Goal: Information Seeking & Learning: Check status

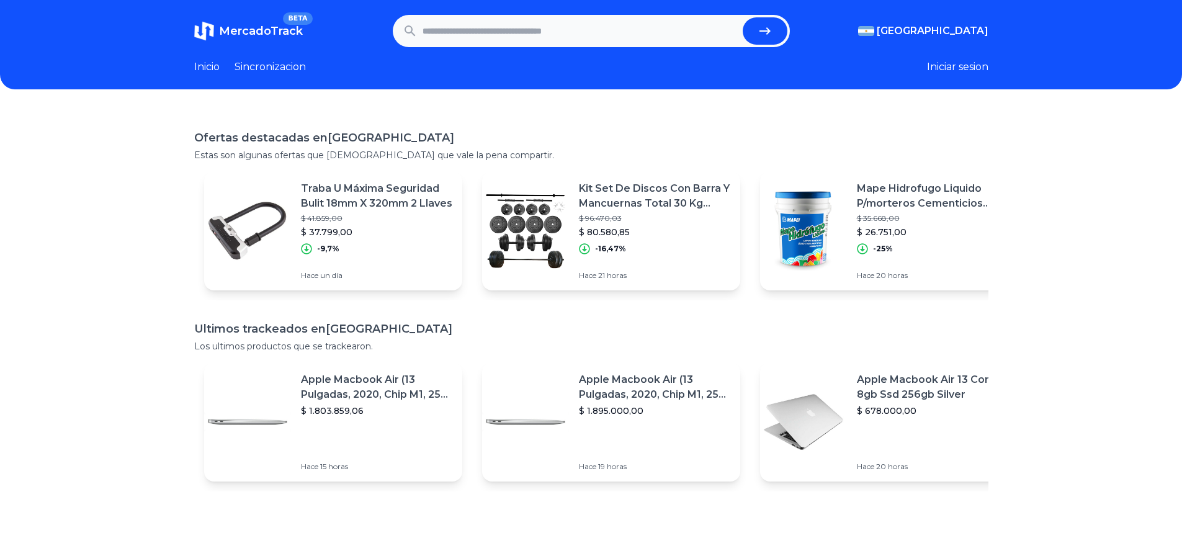
click at [487, 37] on input "text" at bounding box center [580, 30] width 315 height 27
type input "**********"
click at [743, 17] on button "submit" at bounding box center [765, 30] width 45 height 27
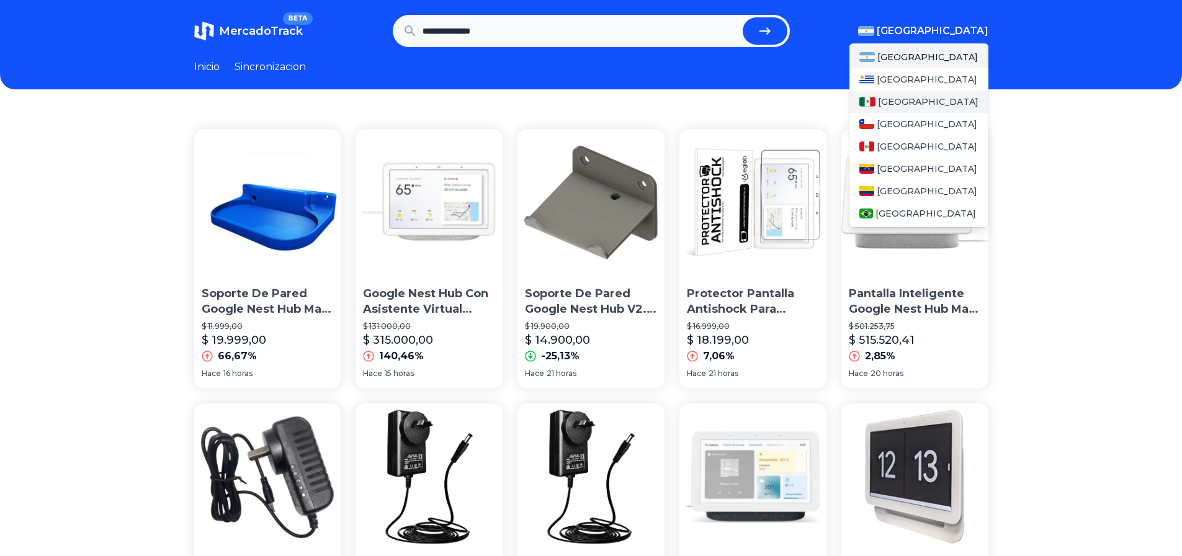
click at [912, 101] on span "[GEOGRAPHIC_DATA]" at bounding box center [928, 102] width 101 height 12
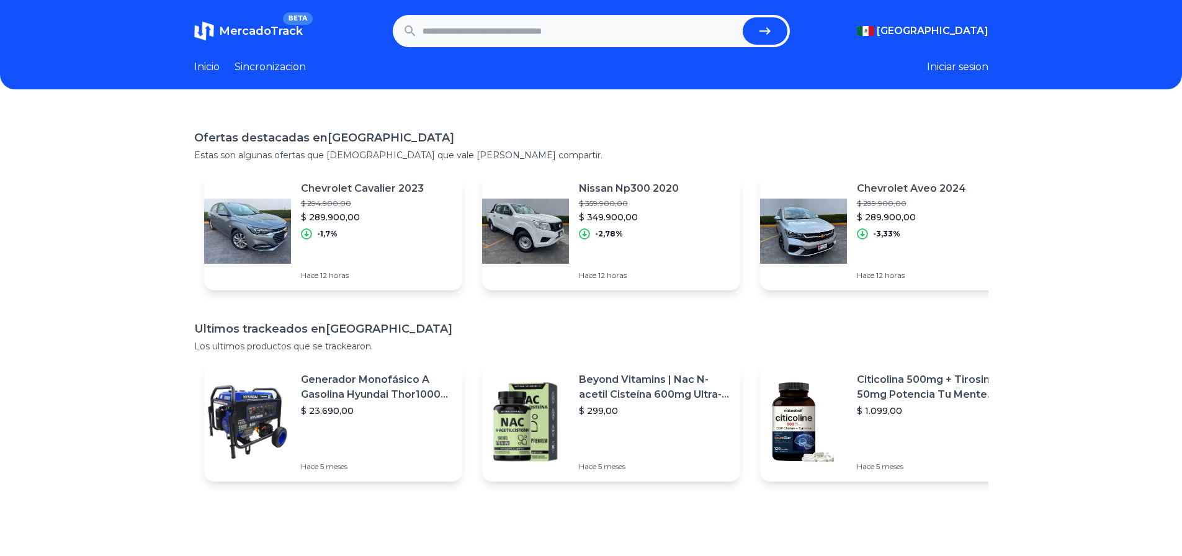
click at [566, 20] on input "text" at bounding box center [580, 30] width 315 height 27
type input "**********"
click at [743, 17] on button "submit" at bounding box center [765, 30] width 45 height 27
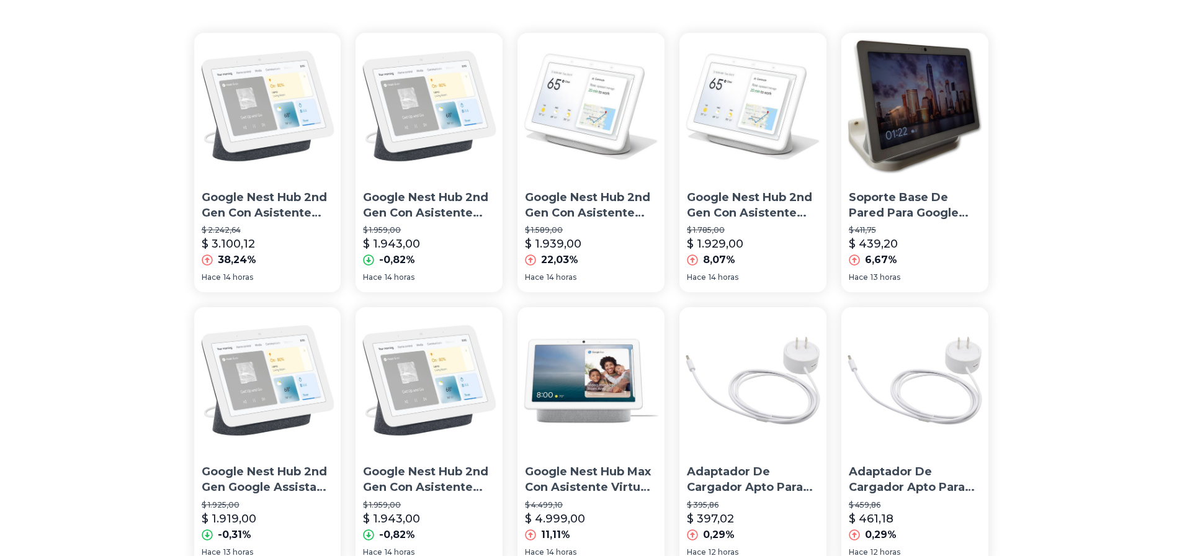
scroll to position [124, 0]
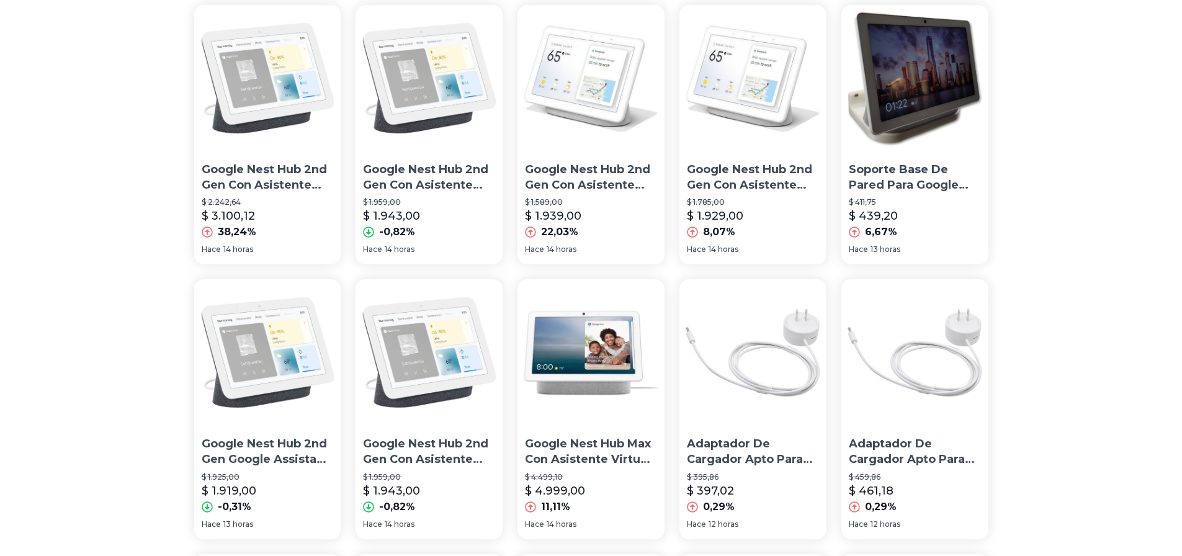
click at [755, 113] on img at bounding box center [753, 78] width 147 height 147
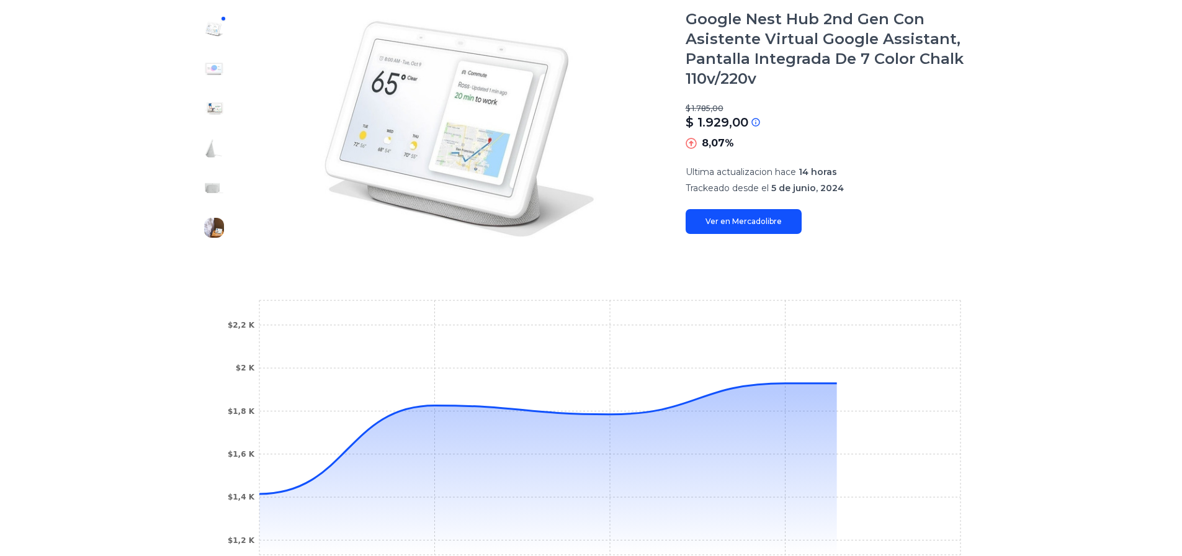
scroll to position [310, 0]
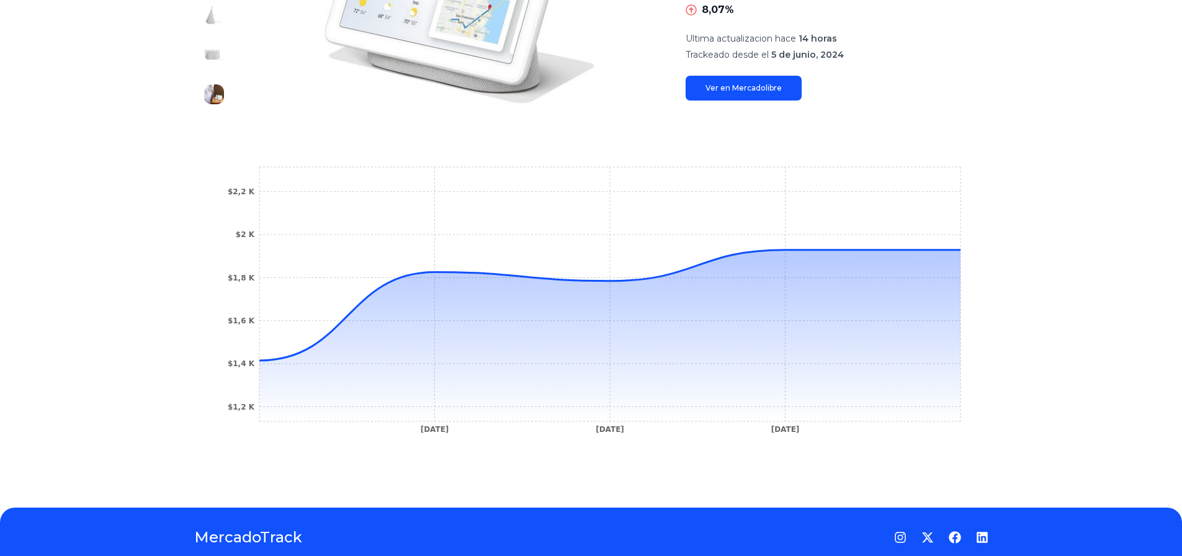
click at [773, 81] on link "Ver en Mercadolibre" at bounding box center [744, 88] width 116 height 25
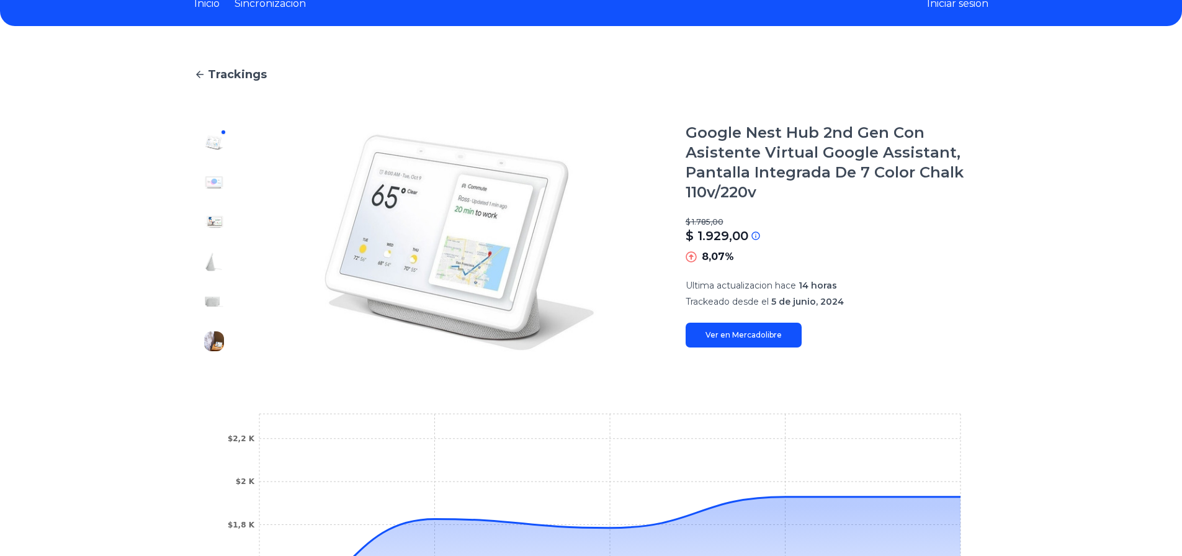
scroll to position [62, 0]
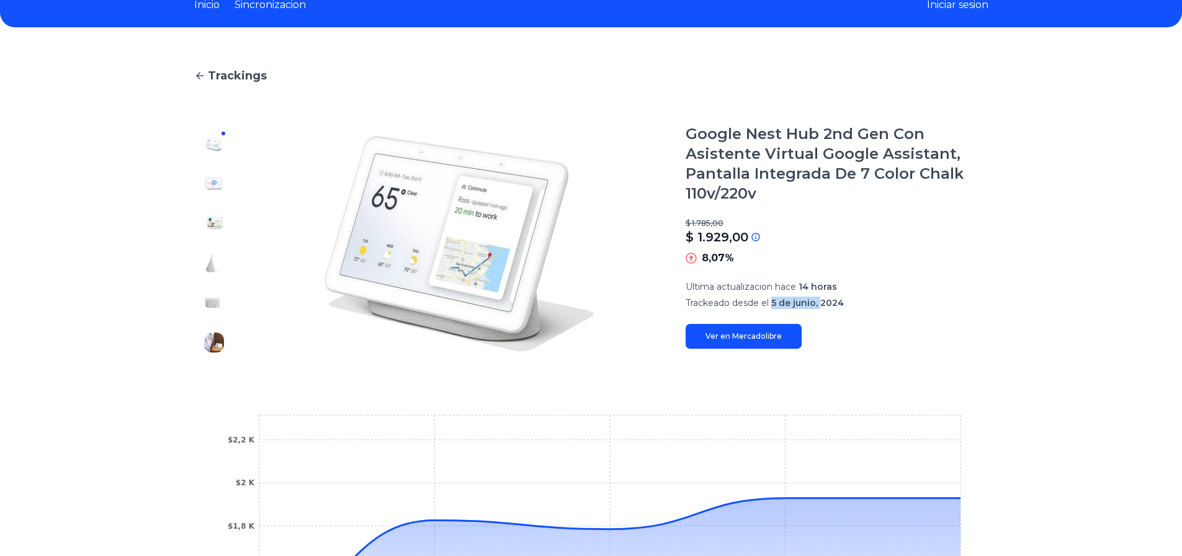
drag, startPoint x: 775, startPoint y: 307, endPoint x: 823, endPoint y: 308, distance: 48.4
click at [823, 308] on p "Trackeado desde el 5 de junio, 2024" at bounding box center [837, 303] width 303 height 12
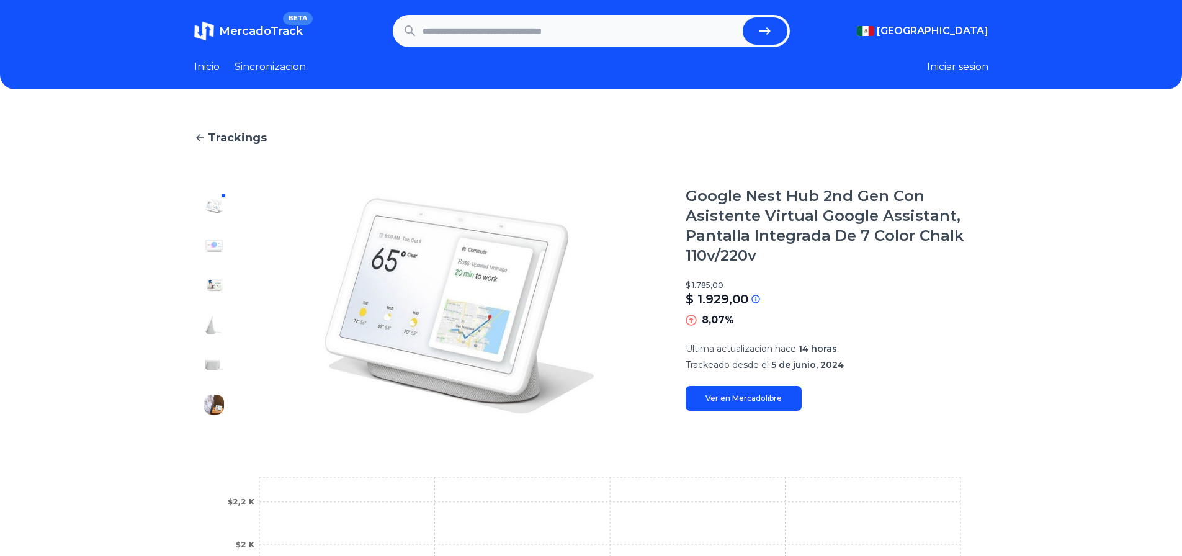
scroll to position [62, 0]
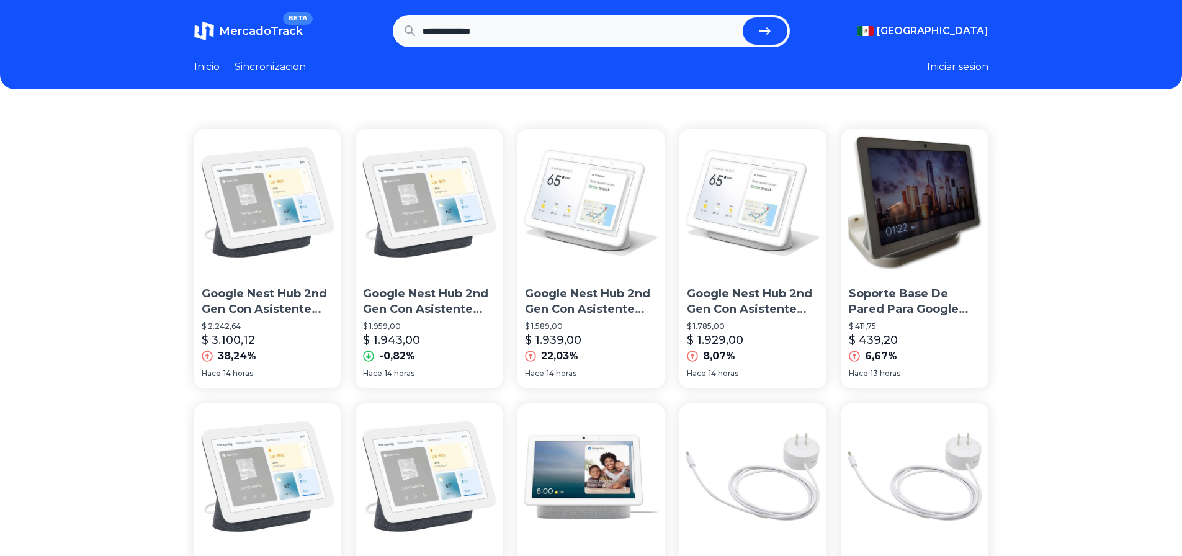
scroll to position [124, 0]
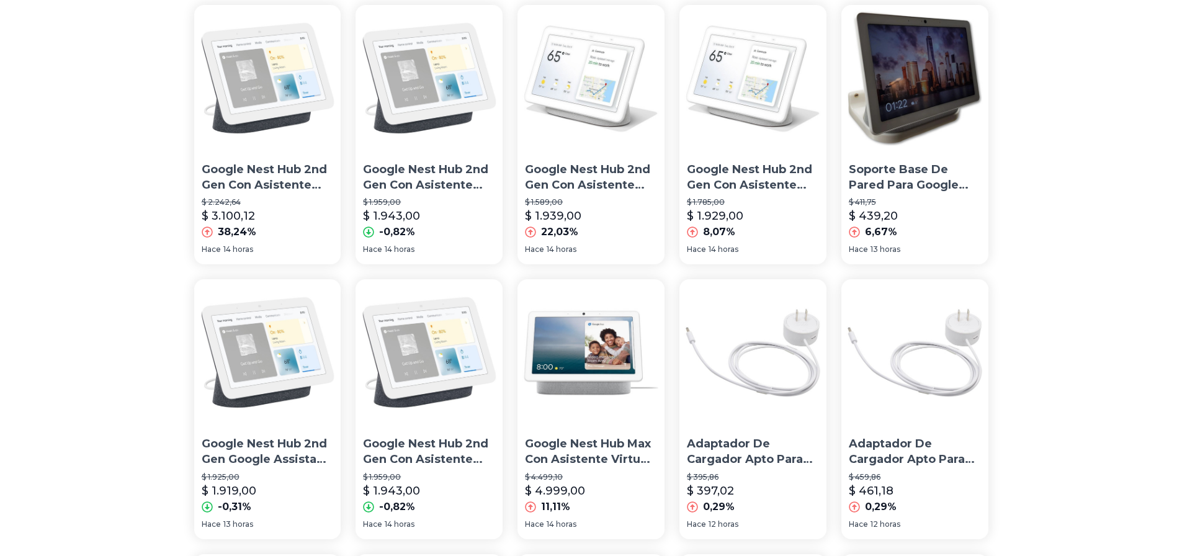
click at [256, 387] on img at bounding box center [267, 352] width 147 height 147
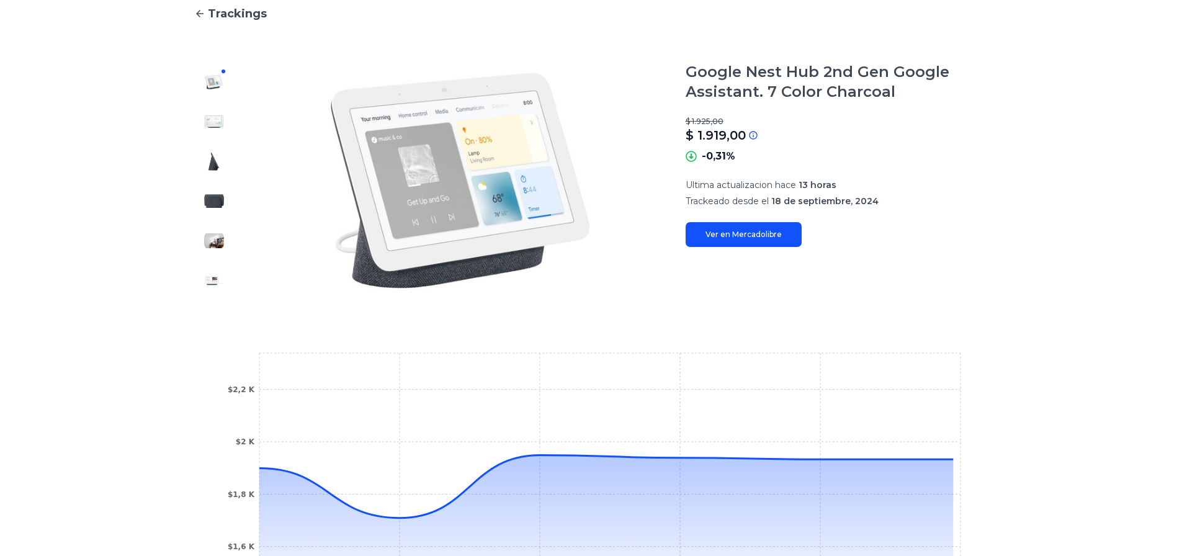
click at [732, 237] on link "Ver en Mercadolibre" at bounding box center [744, 234] width 116 height 25
type input "**********"
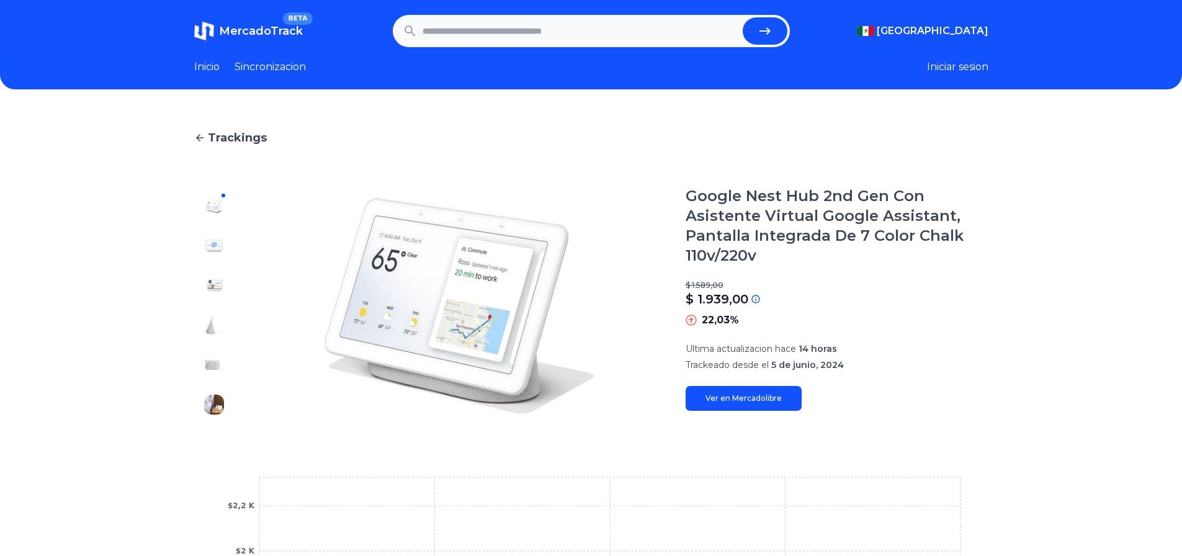
click at [752, 392] on link "Ver en Mercadolibre" at bounding box center [744, 398] width 116 height 25
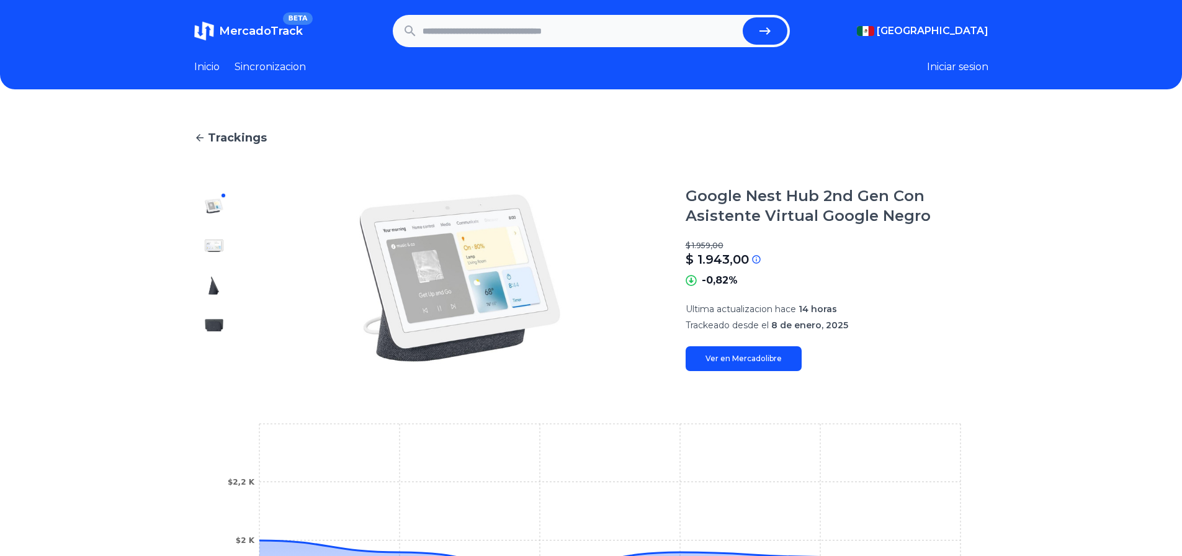
click at [736, 358] on link "Ver en Mercadolibre" at bounding box center [744, 358] width 116 height 25
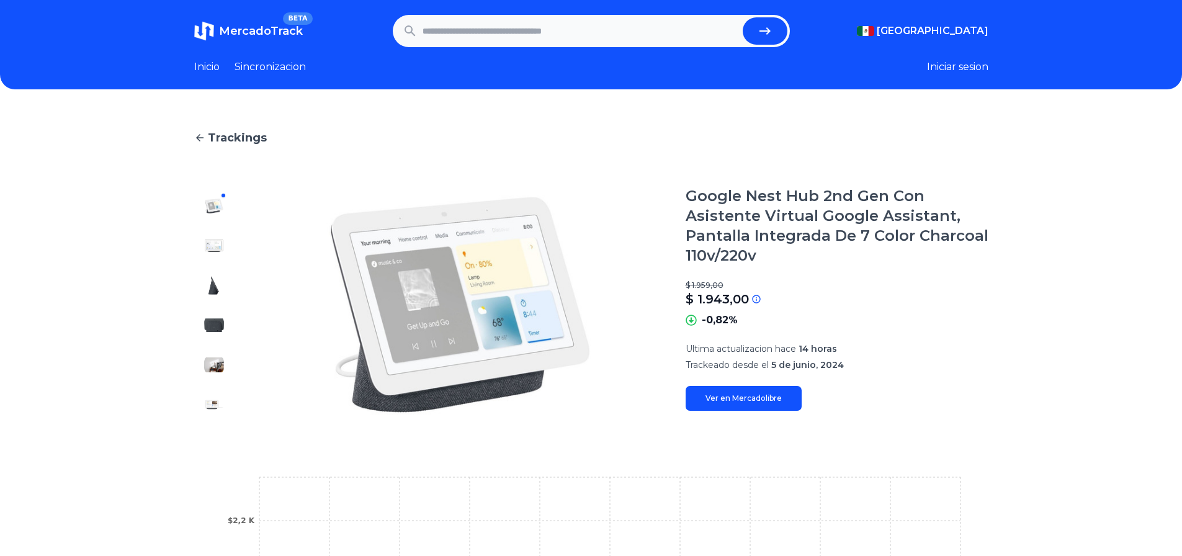
click at [753, 394] on link "Ver en Mercadolibre" at bounding box center [744, 398] width 116 height 25
drag, startPoint x: 838, startPoint y: 353, endPoint x: 844, endPoint y: 363, distance: 11.7
click at [844, 354] on p "Ultima actualizacion hace 14 horas" at bounding box center [837, 349] width 303 height 12
click at [843, 366] on span "5 de junio, 2024" at bounding box center [807, 364] width 73 height 11
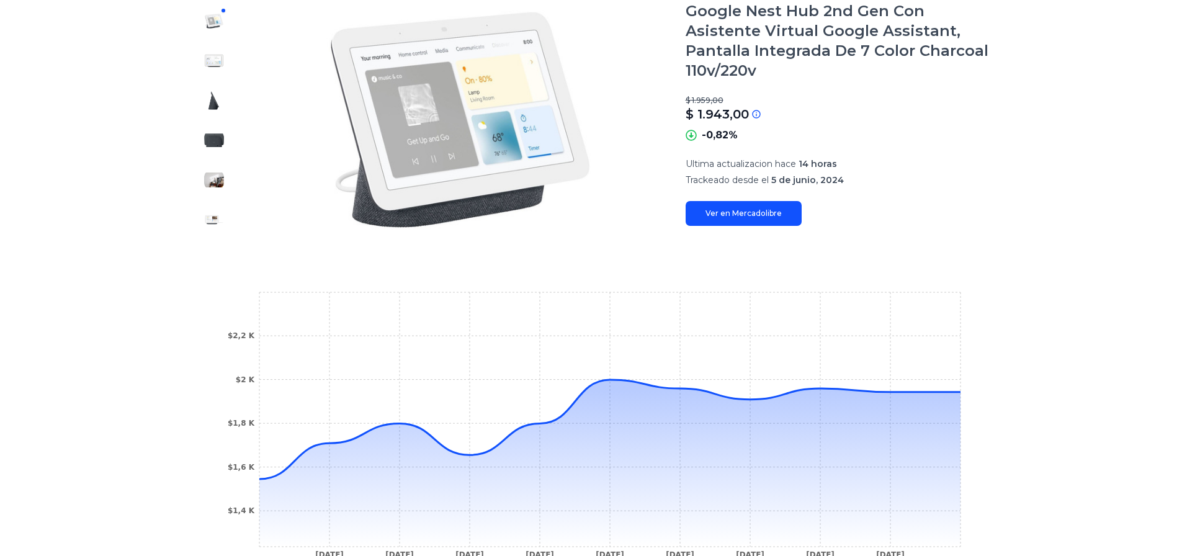
scroll to position [356, 0]
